Goal: Book appointment/travel/reservation

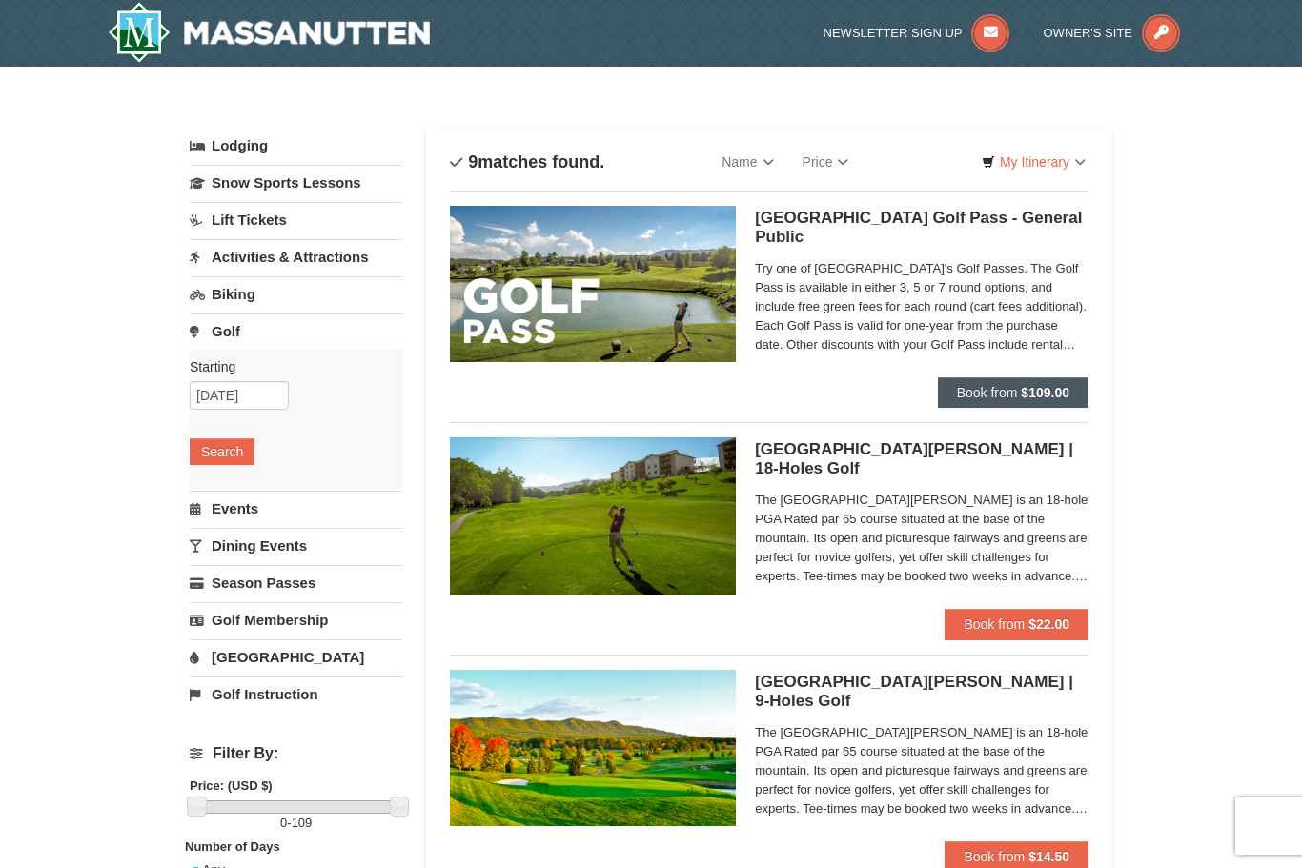
click at [1052, 387] on strong "$109.00" at bounding box center [1045, 392] width 49 height 15
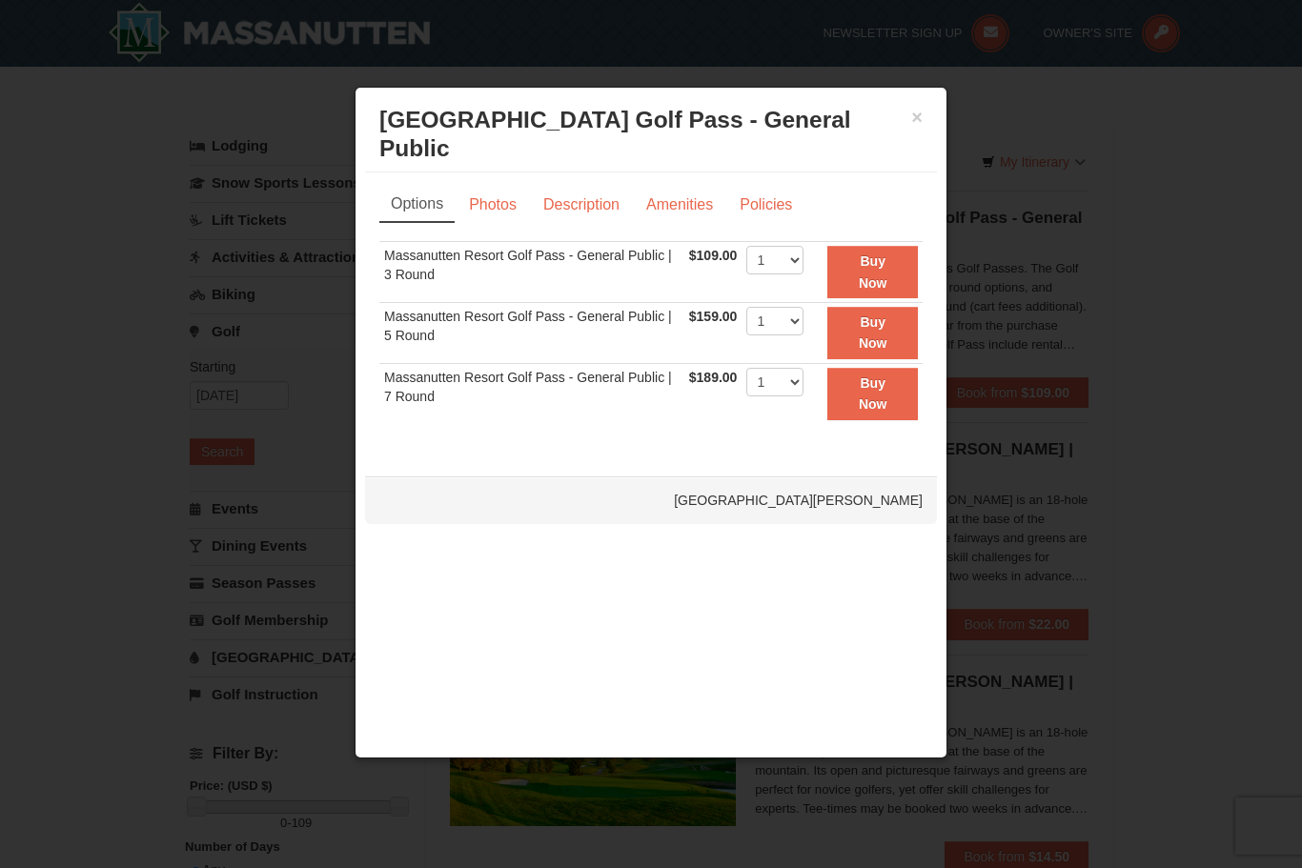
click at [1281, 231] on div at bounding box center [651, 434] width 1302 height 868
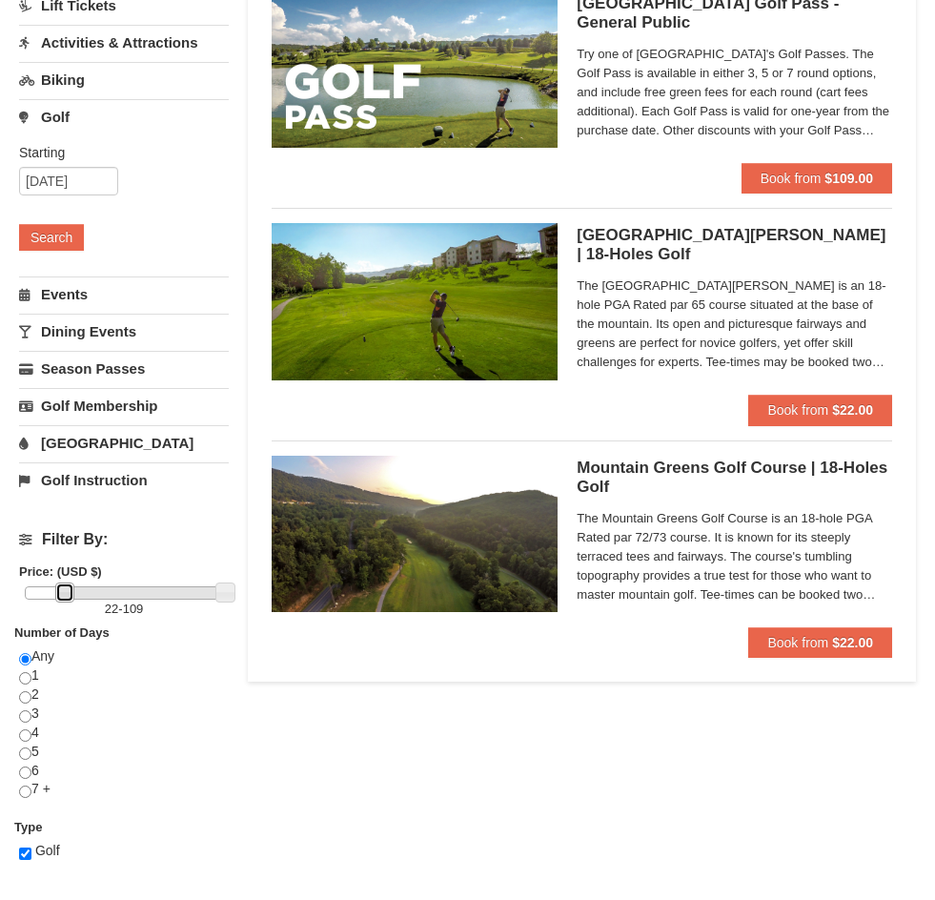
scroll to position [289, 0]
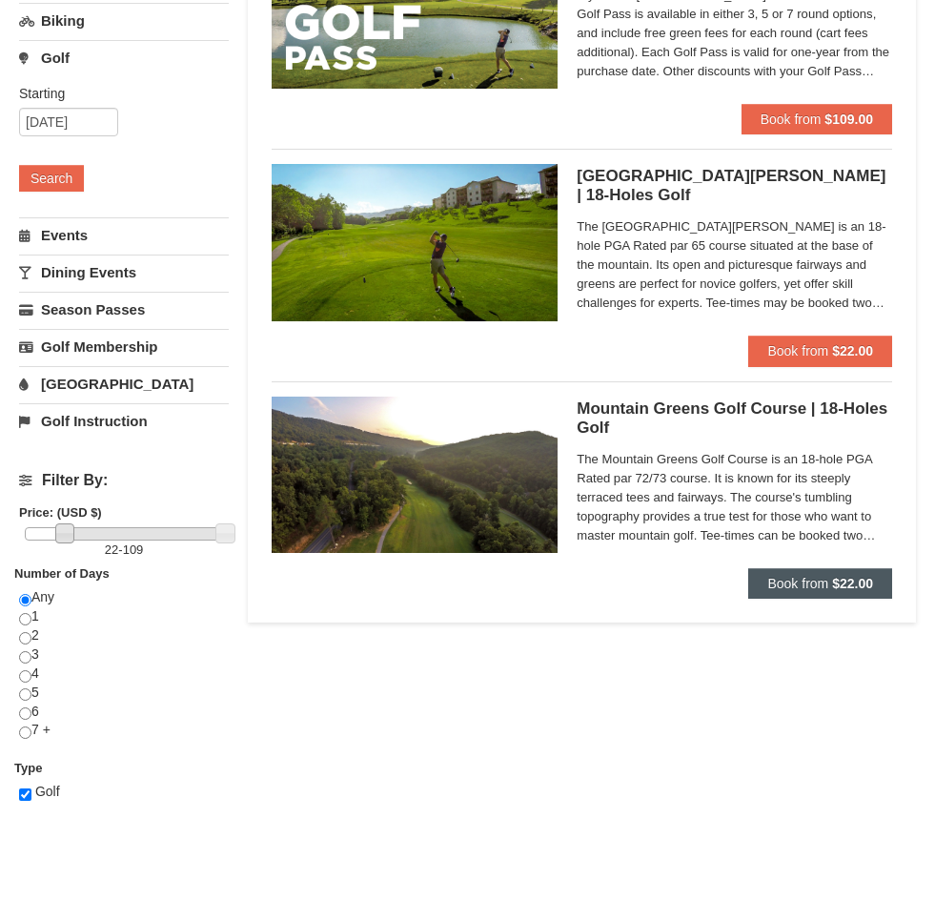
click at [855, 584] on strong "$22.00" at bounding box center [852, 583] width 41 height 15
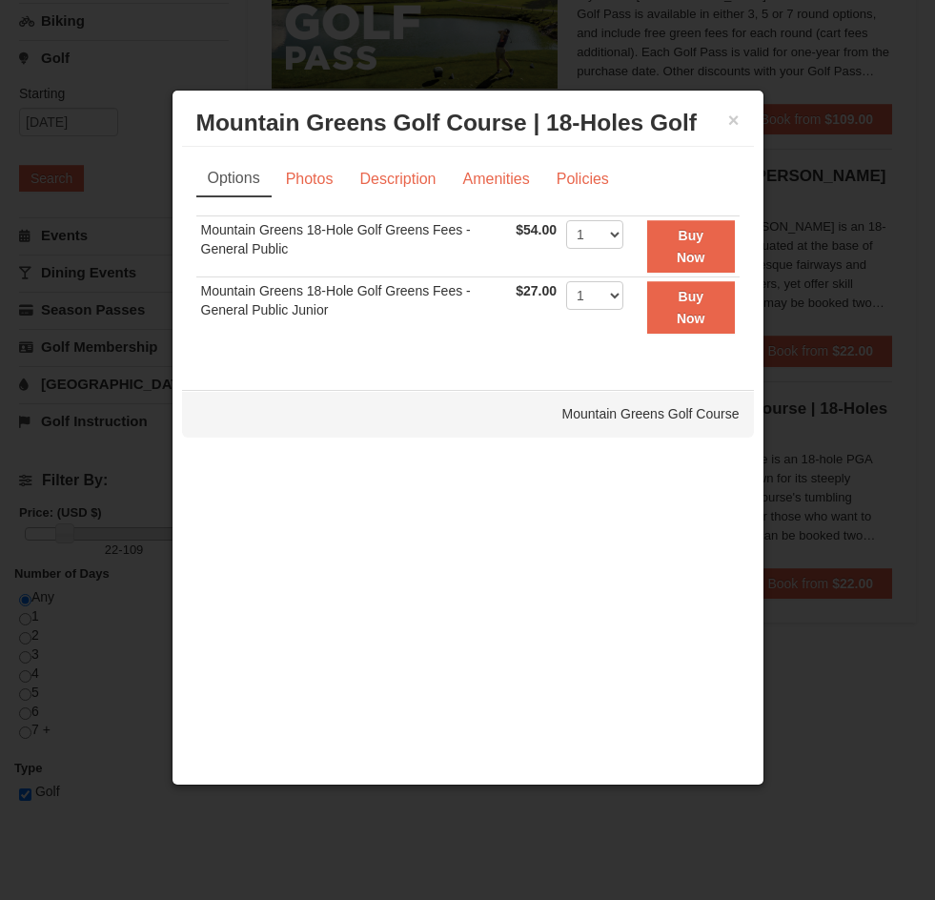
click at [837, 635] on div at bounding box center [467, 450] width 935 height 900
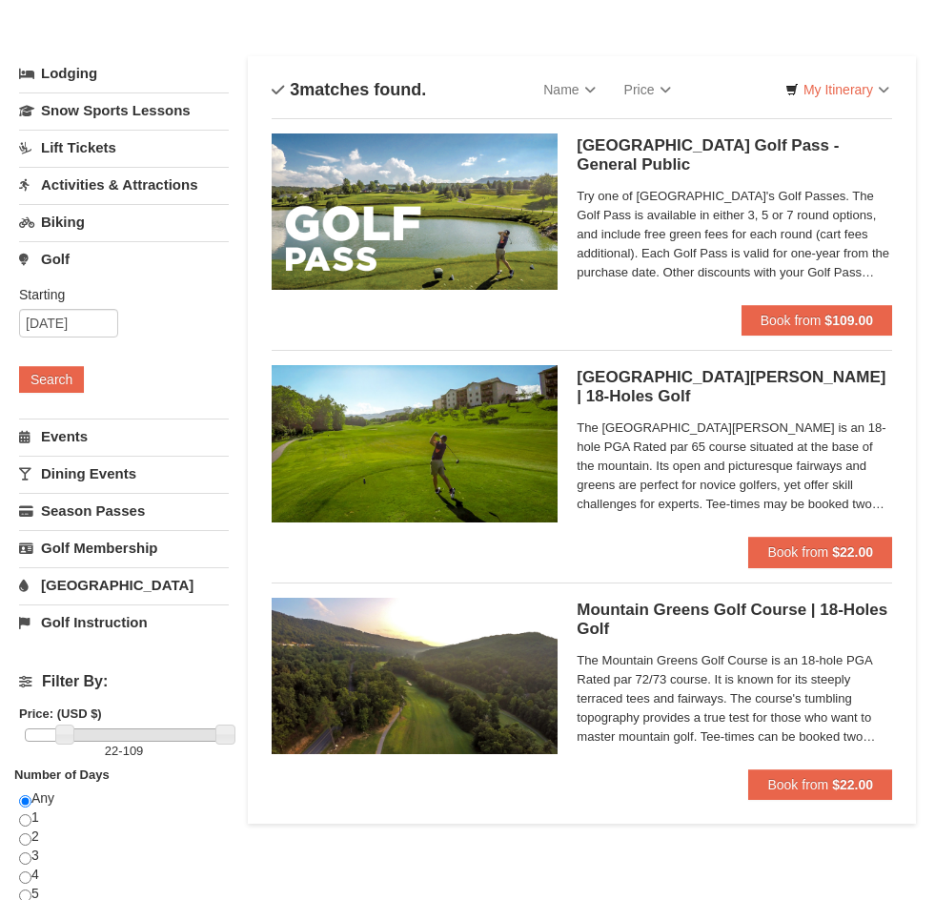
scroll to position [0, 0]
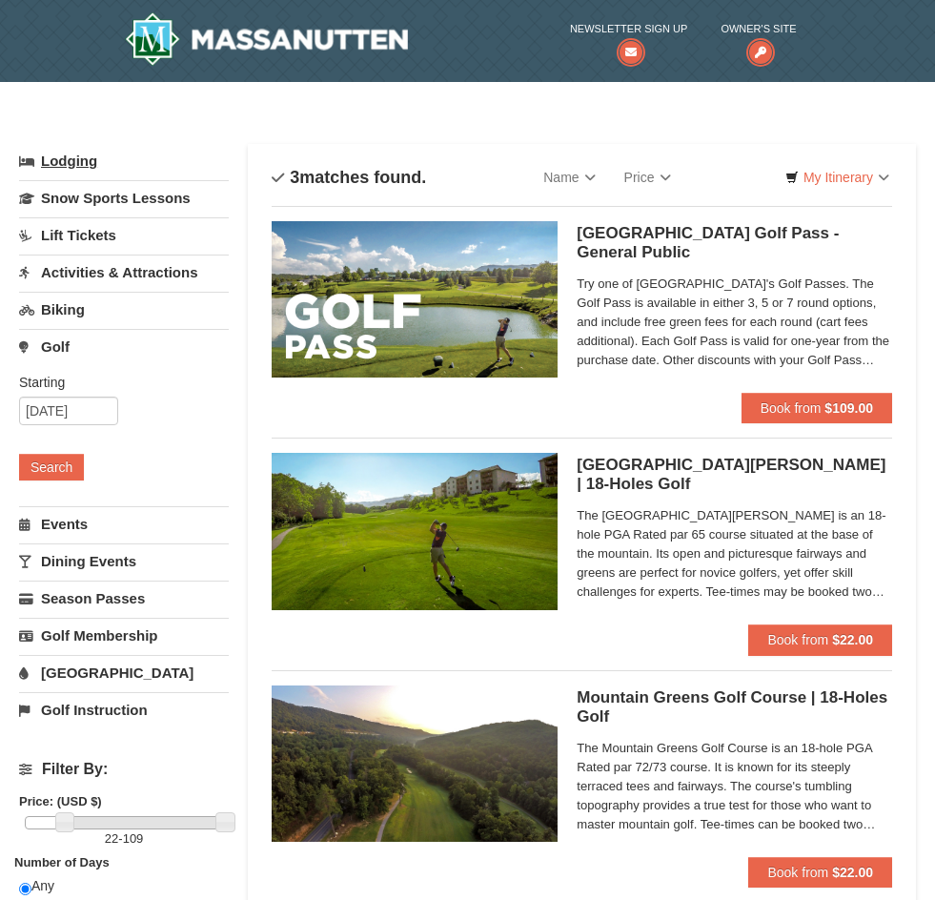
click at [68, 162] on link "Lodging" at bounding box center [124, 161] width 210 height 34
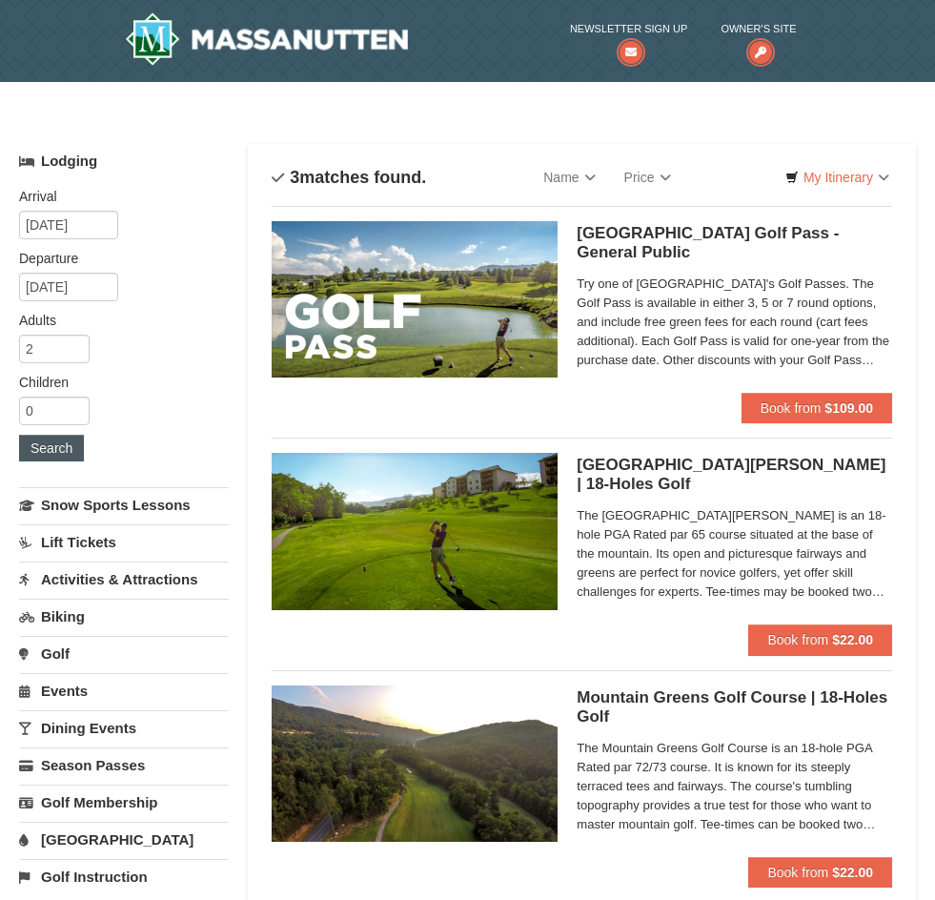
click at [54, 455] on button "Search" at bounding box center [51, 448] width 65 height 27
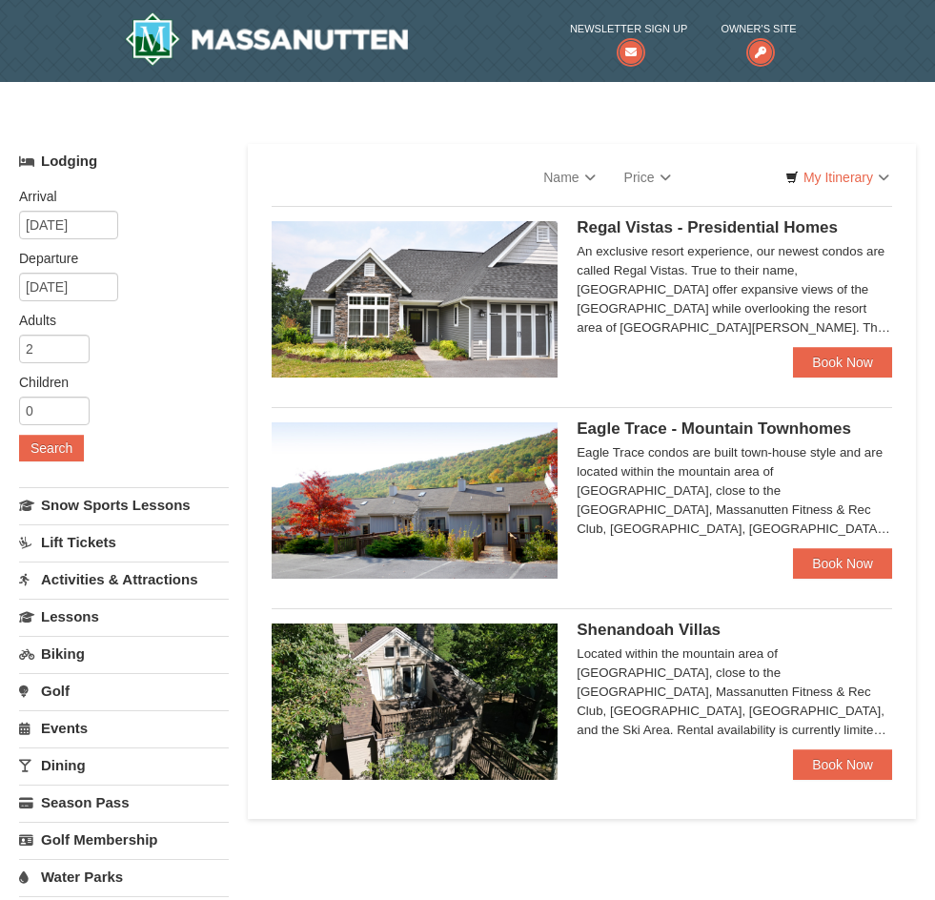
select select "10"
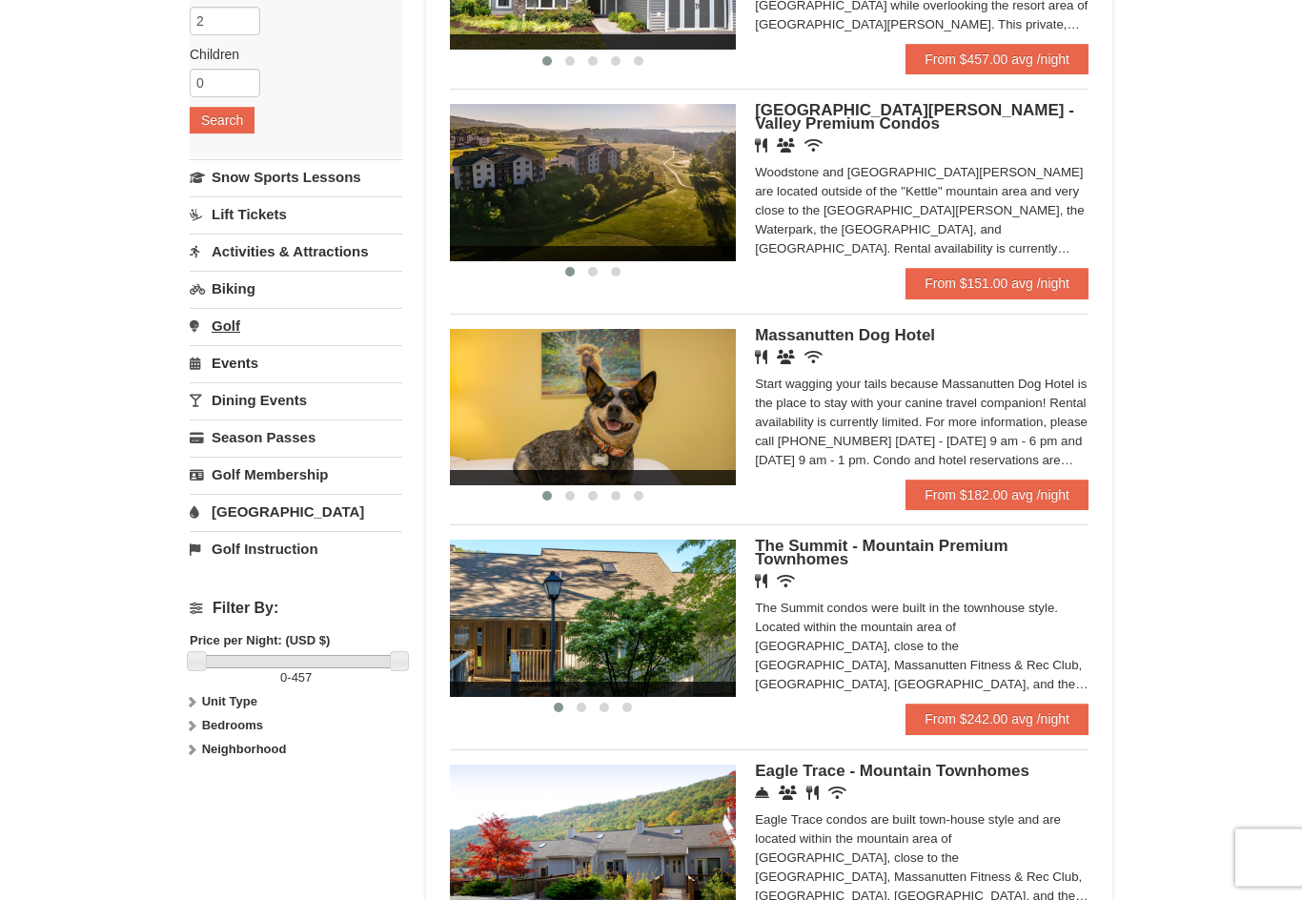
scroll to position [313, 0]
click at [217, 324] on link "Golf" at bounding box center [296, 325] width 212 height 35
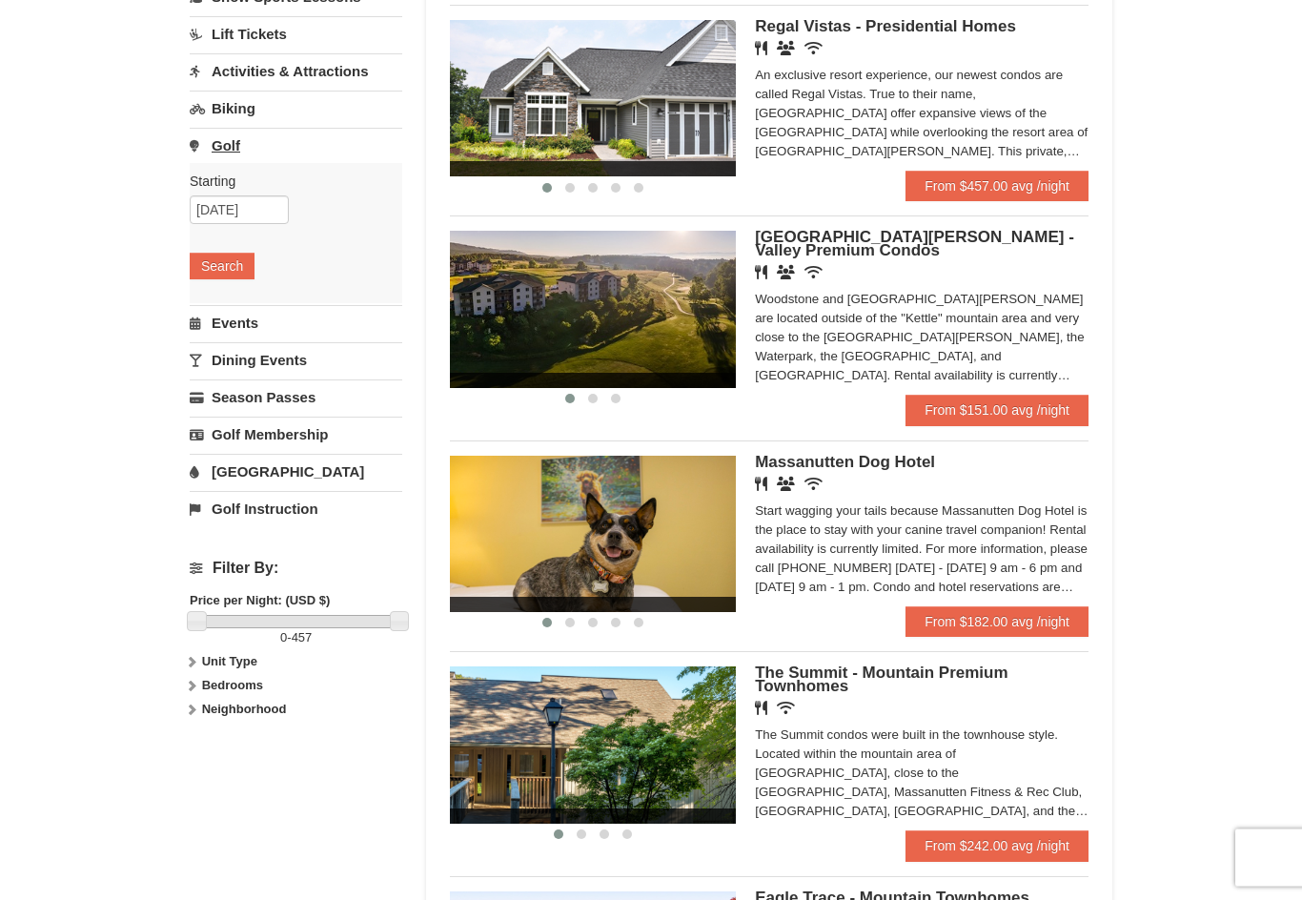
scroll to position [182, 0]
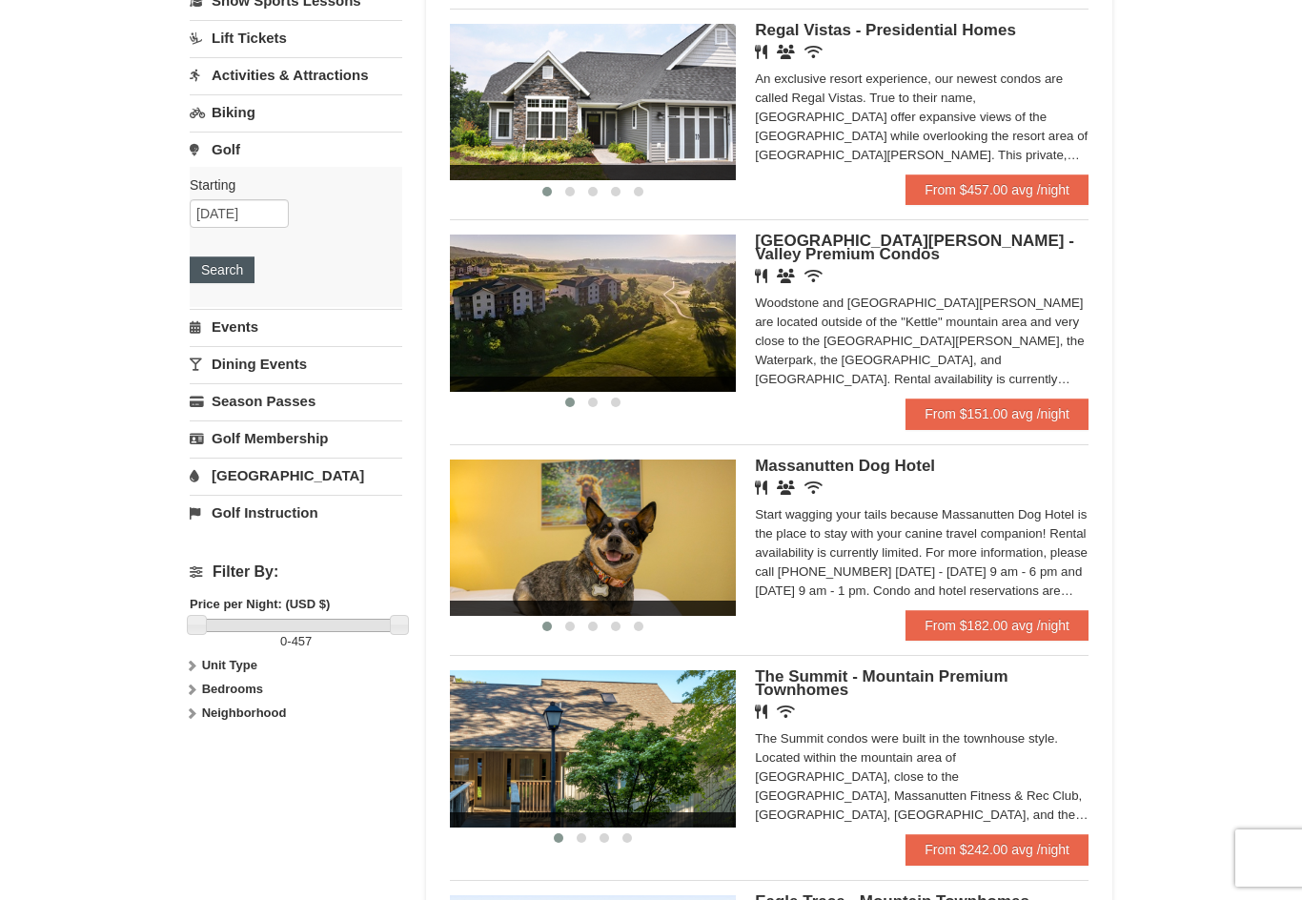
click at [210, 269] on button "Search" at bounding box center [222, 269] width 65 height 27
